Goal: Find specific page/section: Find specific page/section

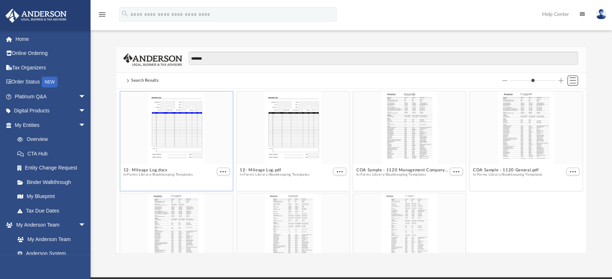
click at [576, 83] on button "Switch to List View" at bounding box center [572, 81] width 11 height 10
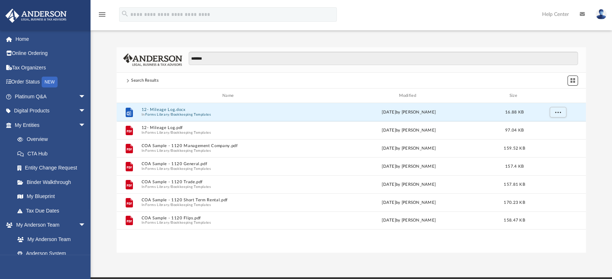
scroll to position [158, 463]
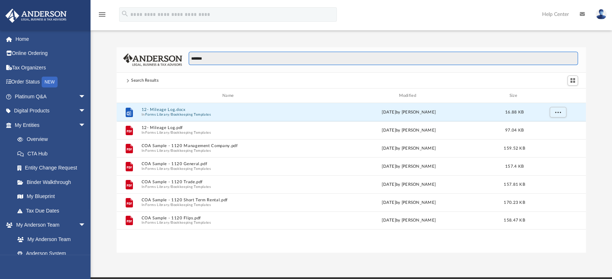
click at [216, 59] on input "*******" at bounding box center [383, 59] width 389 height 14
type input "*"
type input "*********"
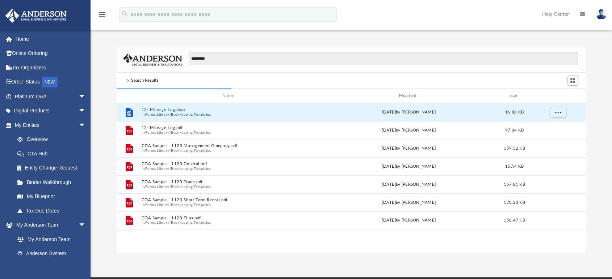
click at [33, 80] on link "Order Status NEW" at bounding box center [51, 82] width 92 height 15
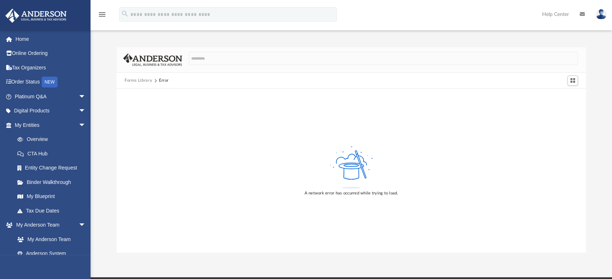
click at [38, 101] on link "Platinum Q&A arrow_drop_down" at bounding box center [51, 96] width 92 height 14
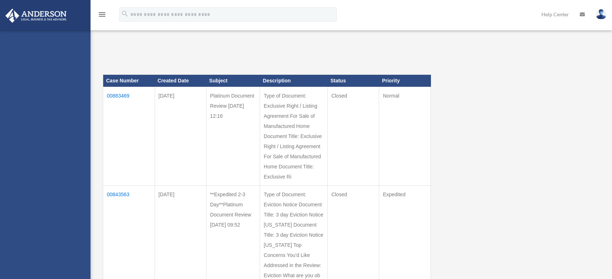
click at [47, 113] on div "[EMAIL_ADDRESS][DOMAIN_NAME] Sign Out [EMAIL_ADDRESS][DOMAIN_NAME] Home Online …" at bounding box center [45, 169] width 90 height 279
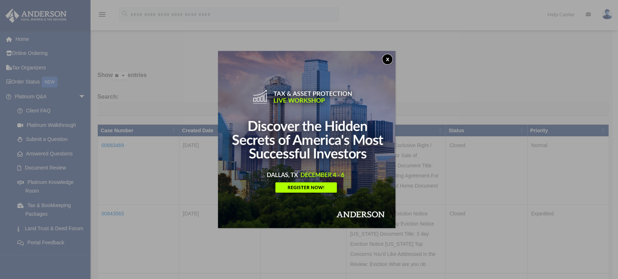
click at [389, 55] on button "x" at bounding box center [387, 59] width 11 height 11
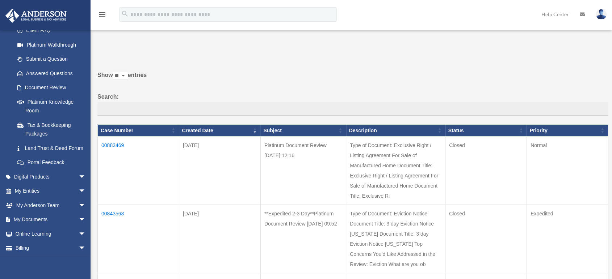
scroll to position [105, 0]
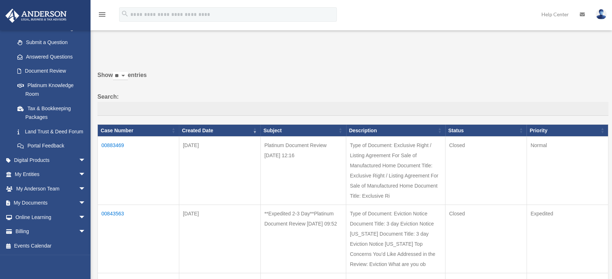
click at [79, 161] on span "arrow_drop_down" at bounding box center [86, 160] width 14 height 15
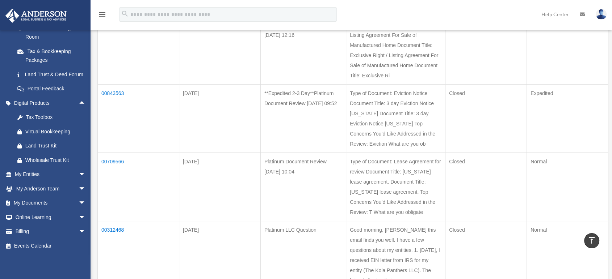
scroll to position [163, 0]
click at [79, 176] on span "arrow_drop_down" at bounding box center [86, 175] width 14 height 15
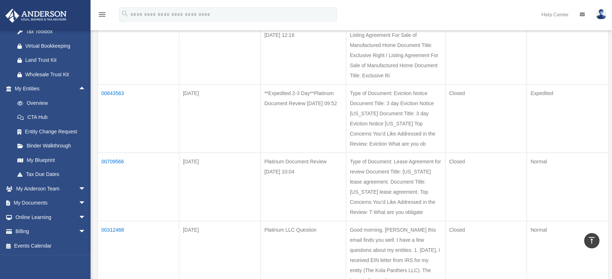
scroll to position [249, 0]
click at [68, 204] on link "My Documents arrow_drop_down" at bounding box center [51, 203] width 92 height 14
click at [79, 204] on span "arrow_drop_down" at bounding box center [86, 203] width 14 height 15
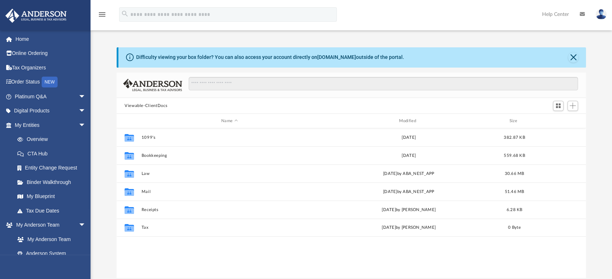
scroll to position [158, 463]
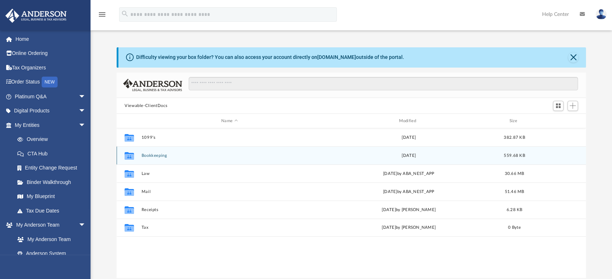
click at [166, 160] on div "Collaborated Folder Bookkeeping Tue Jan 30 2024 559.68 KB" at bounding box center [351, 156] width 469 height 18
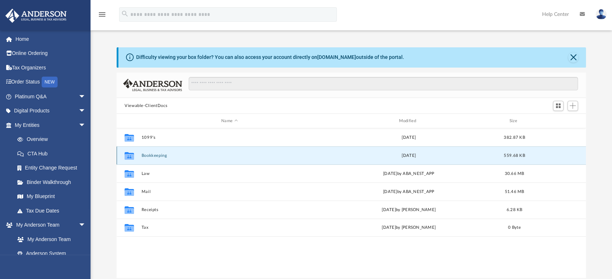
click at [166, 160] on div "Collaborated Folder Bookkeeping Tue Jan 30 2024 559.68 KB" at bounding box center [351, 156] width 469 height 18
click at [127, 156] on icon "grid" at bounding box center [128, 157] width 9 height 6
click at [71, 170] on link "Entity Change Request" at bounding box center [53, 168] width 86 height 14
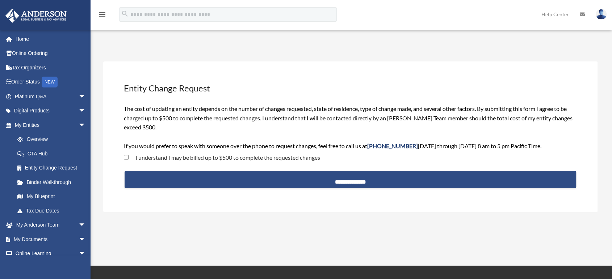
click at [41, 107] on link "Digital Products arrow_drop_down" at bounding box center [51, 111] width 92 height 14
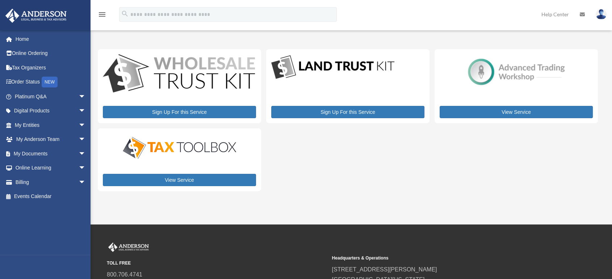
click at [79, 113] on span "arrow_drop_down" at bounding box center [86, 111] width 14 height 15
